Goal: Task Accomplishment & Management: Complete application form

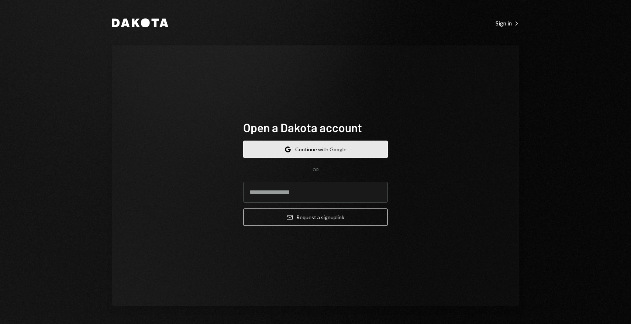
click at [363, 145] on button "Google Continue with Google" at bounding box center [315, 149] width 145 height 17
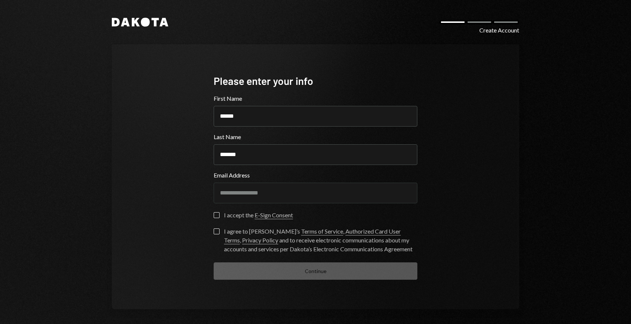
click at [214, 213] on button "I accept the E-Sign Consent" at bounding box center [217, 215] width 6 height 6
click at [217, 232] on button "I agree to Dakota’s Terms of Service , Authorized Card User Terms , Privacy Pol…" at bounding box center [217, 231] width 6 height 6
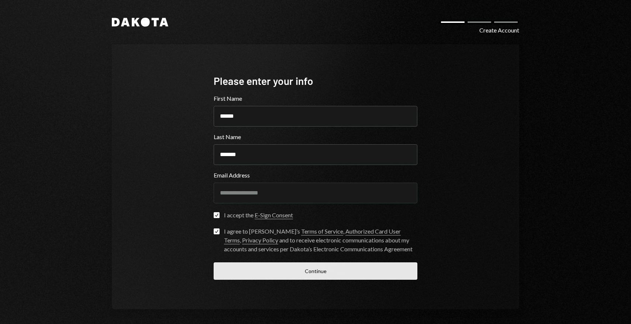
click at [256, 274] on button "Continue" at bounding box center [316, 270] width 204 height 17
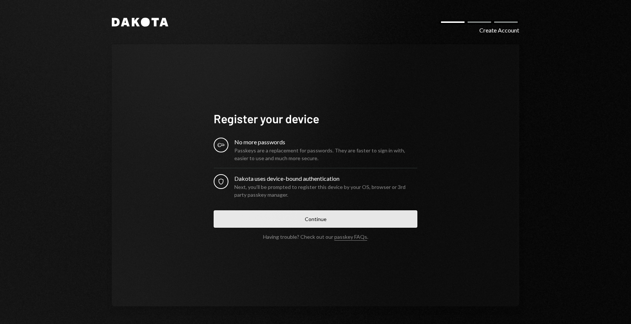
click at [261, 218] on button "Continue" at bounding box center [316, 218] width 204 height 17
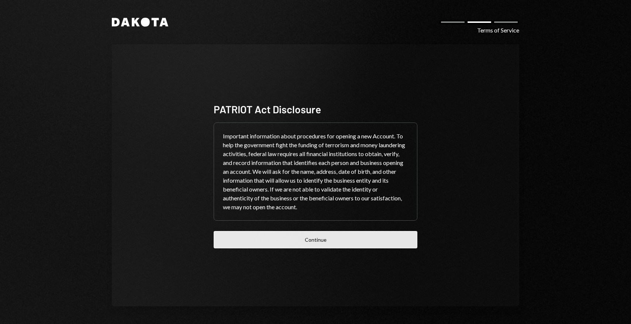
click at [276, 238] on button "Continue" at bounding box center [316, 239] width 204 height 17
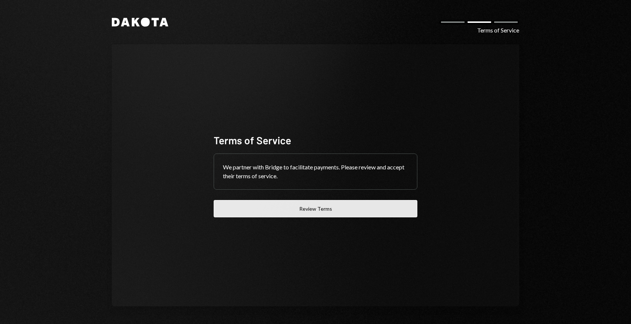
click at [289, 210] on button "Review Terms" at bounding box center [316, 208] width 204 height 17
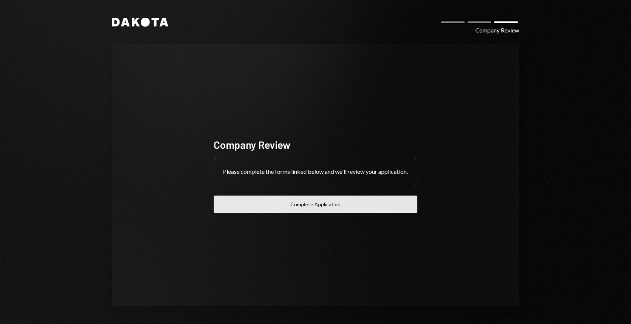
click at [311, 210] on button "Complete Application" at bounding box center [316, 204] width 204 height 17
